Goal: Navigation & Orientation: Find specific page/section

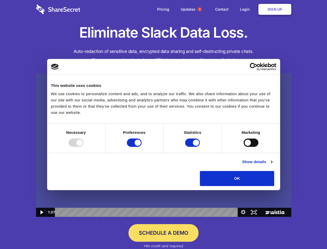
click at [163, 124] on img at bounding box center [163, 145] width 255 height 144
click at [83, 147] on div at bounding box center [76, 142] width 15 height 8
click at [142, 147] on input "Preferences" at bounding box center [134, 142] width 15 height 8
checkbox input "false"
click at [193, 147] on input "Statistics" at bounding box center [192, 142] width 15 height 8
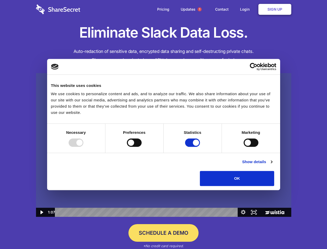
checkbox input "false"
click at [244, 147] on input "Marketing" at bounding box center [251, 142] width 15 height 8
click at [272, 165] on link "Show details" at bounding box center [257, 161] width 30 height 6
checkbox input "true"
click at [0, 0] on li "Necessary 7 Necessary cookies help make a website usable by enabling basic func…" at bounding box center [0, 0] width 0 height 0
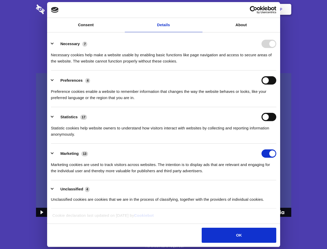
click at [199, 9] on span "1" at bounding box center [200, 9] width 4 height 4
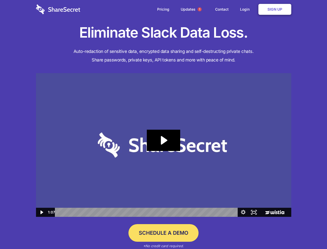
click at [164, 145] on icon "Play Video: Sharesecret Slack Extension" at bounding box center [163, 139] width 33 height 21
